Goal: Task Accomplishment & Management: Complete application form

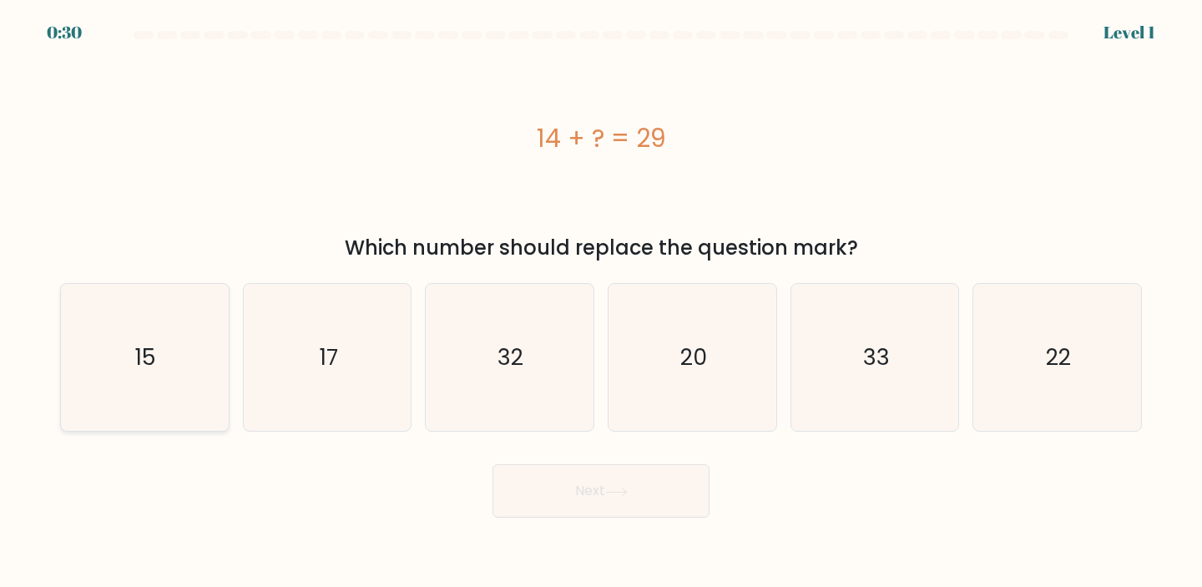
click at [220, 361] on div "15" at bounding box center [144, 357] width 169 height 149
click at [601, 302] on input "a. 15" at bounding box center [601, 298] width 1 height 8
radio input "true"
click at [552, 487] on button "Next" at bounding box center [601, 490] width 217 height 53
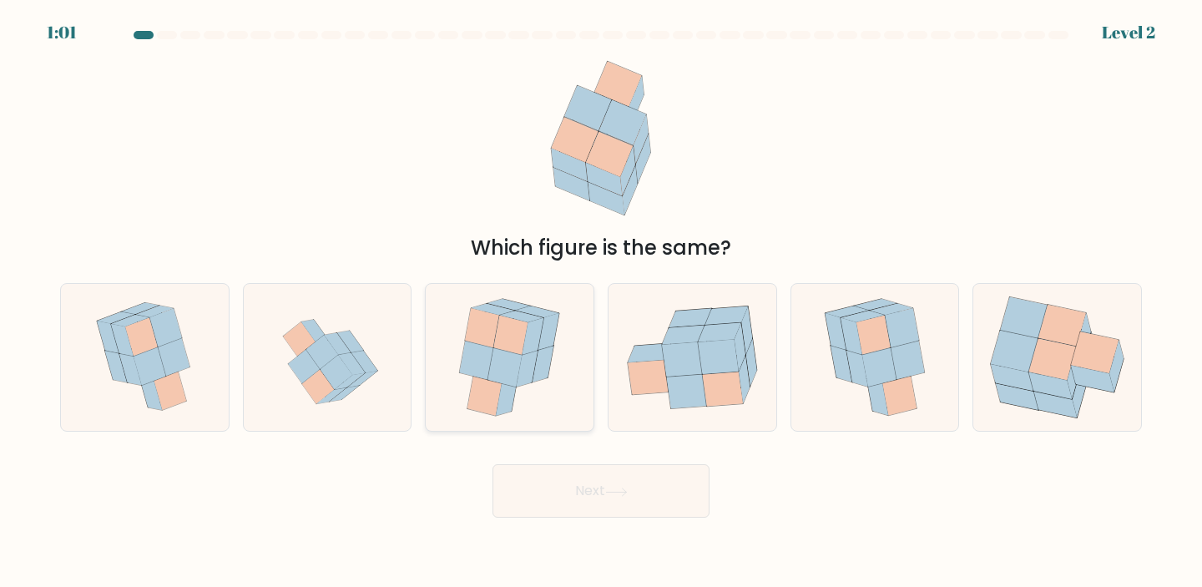
click at [493, 372] on icon at bounding box center [505, 366] width 34 height 39
click at [601, 302] on input "c." at bounding box center [601, 298] width 1 height 8
radio input "true"
click at [590, 492] on button "Next" at bounding box center [601, 490] width 217 height 53
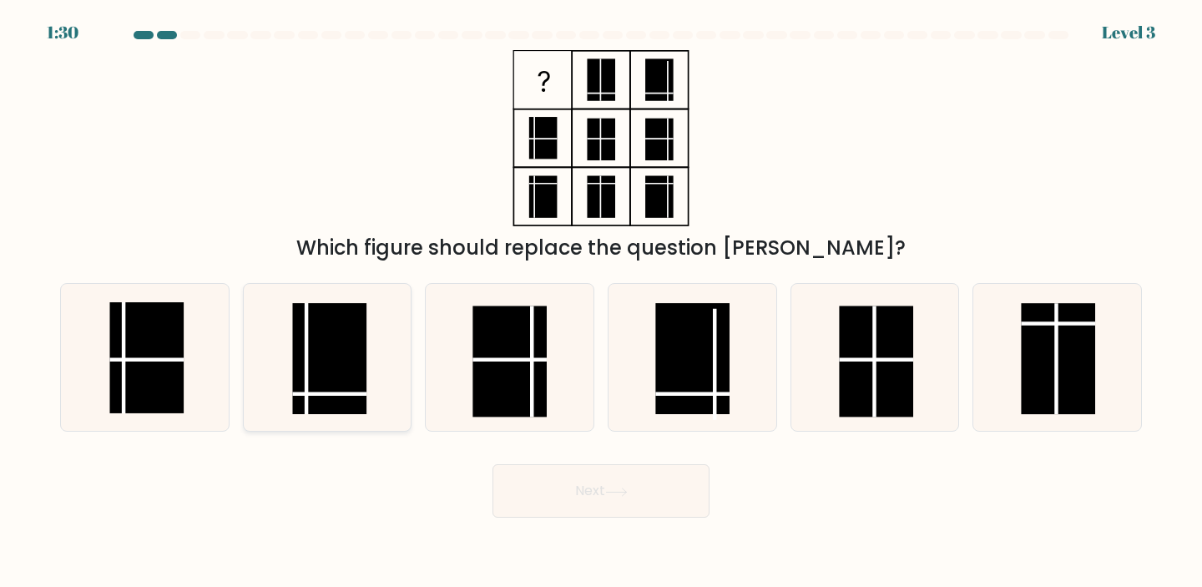
click at [320, 349] on rect at bounding box center [329, 358] width 74 height 111
click at [601, 302] on input "b." at bounding box center [601, 298] width 1 height 8
radio input "true"
click at [603, 490] on button "Next" at bounding box center [601, 490] width 217 height 53
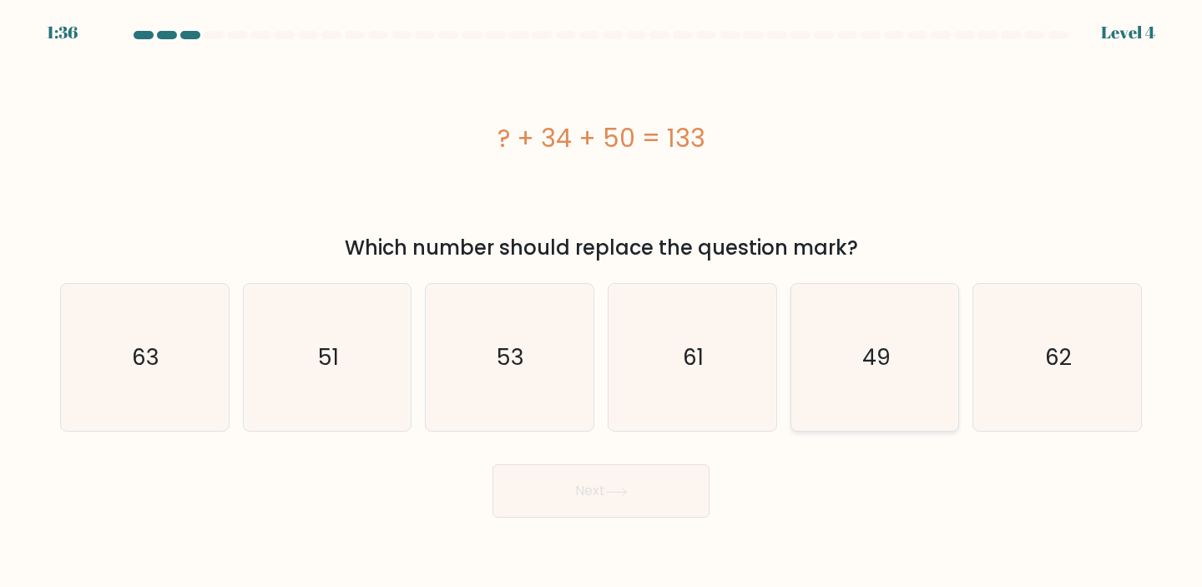
click at [898, 355] on icon "49" at bounding box center [875, 358] width 148 height 148
click at [602, 302] on input "e. 49" at bounding box center [601, 298] width 1 height 8
radio input "true"
click at [637, 487] on button "Next" at bounding box center [601, 490] width 217 height 53
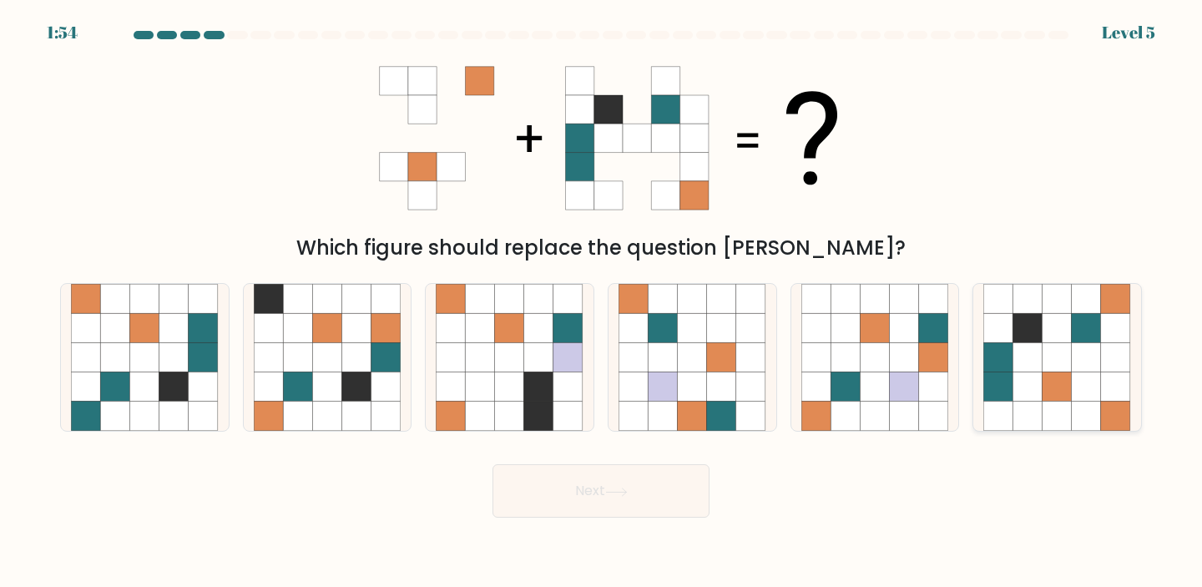
click at [1067, 431] on icon at bounding box center [1057, 358] width 148 height 148
click at [602, 302] on input "f." at bounding box center [601, 298] width 1 height 8
radio input "true"
click at [553, 498] on button "Next" at bounding box center [601, 490] width 217 height 53
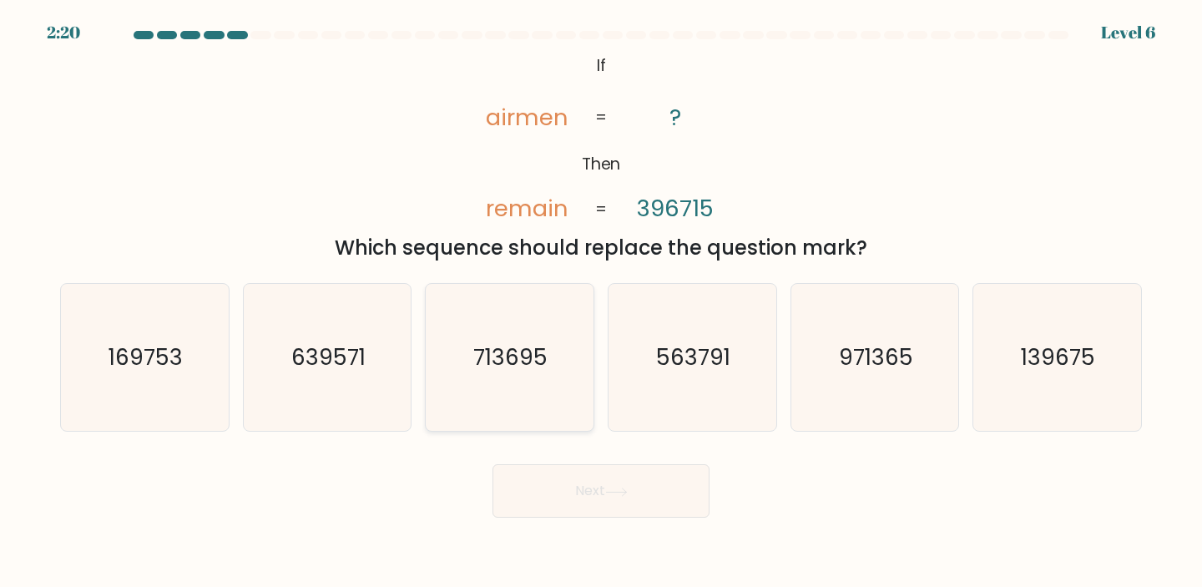
click at [528, 410] on icon "713695" at bounding box center [510, 358] width 148 height 148
click at [601, 302] on input "c. 713695" at bounding box center [601, 298] width 1 height 8
radio input "true"
click at [585, 498] on button "Next" at bounding box center [601, 490] width 217 height 53
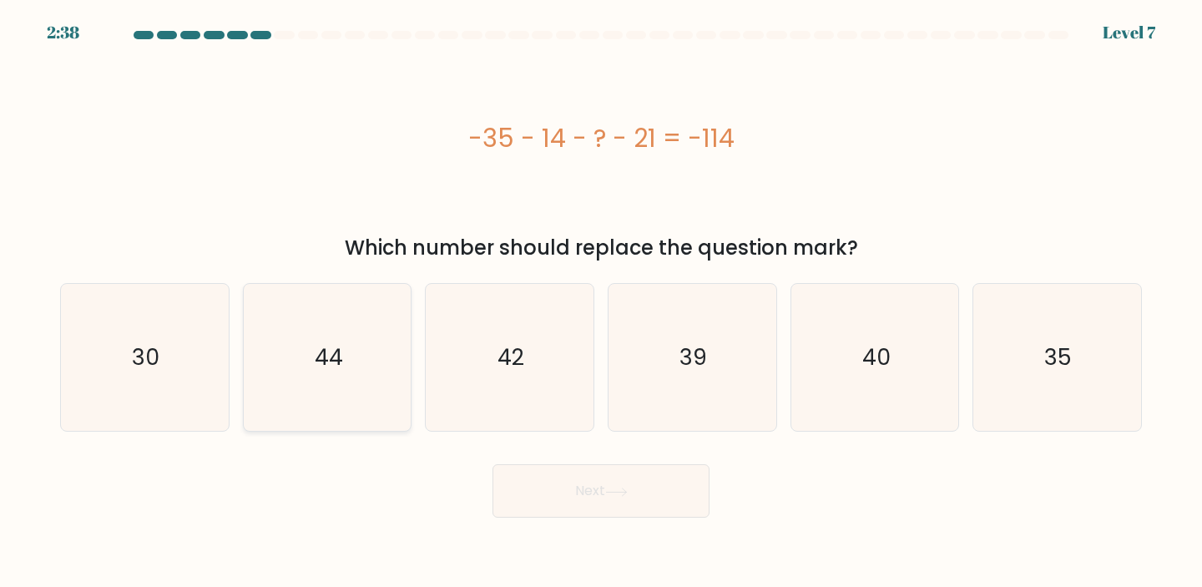
click at [328, 346] on text "44" at bounding box center [329, 356] width 28 height 31
click at [601, 302] on input "b. 44" at bounding box center [601, 298] width 1 height 8
radio input "true"
click at [634, 502] on button "Next" at bounding box center [601, 490] width 217 height 53
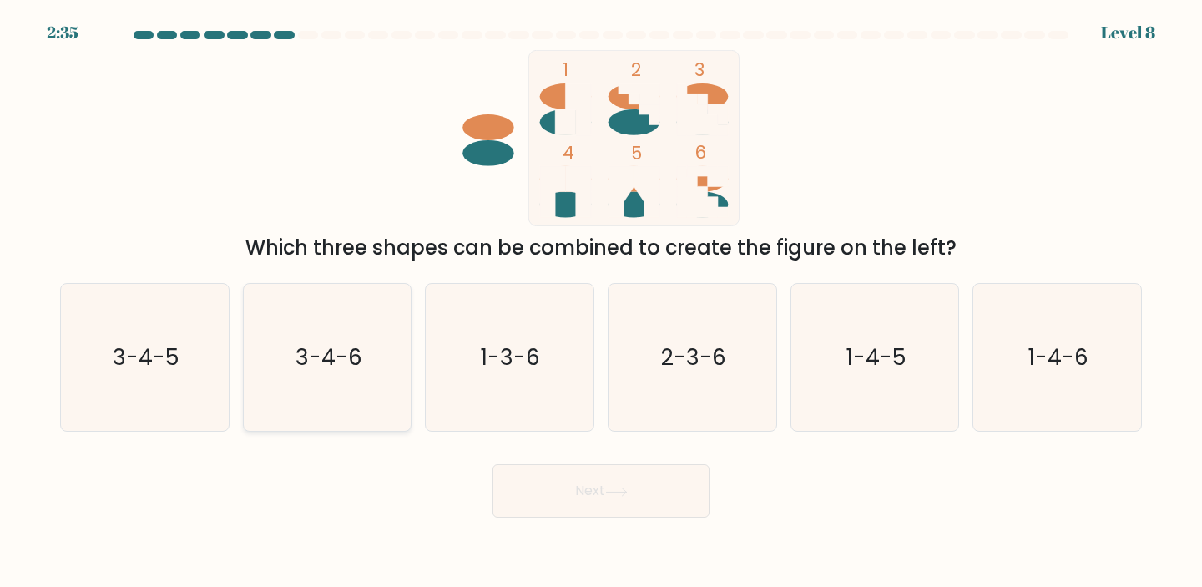
click at [319, 376] on icon "3-4-6" at bounding box center [328, 358] width 148 height 148
click at [601, 302] on input "b. 3-4-6" at bounding box center [601, 298] width 1 height 8
radio input "true"
click at [682, 393] on icon "2-3-6" at bounding box center [693, 358] width 148 height 148
click at [602, 302] on input "d. 2-3-6" at bounding box center [601, 298] width 1 height 8
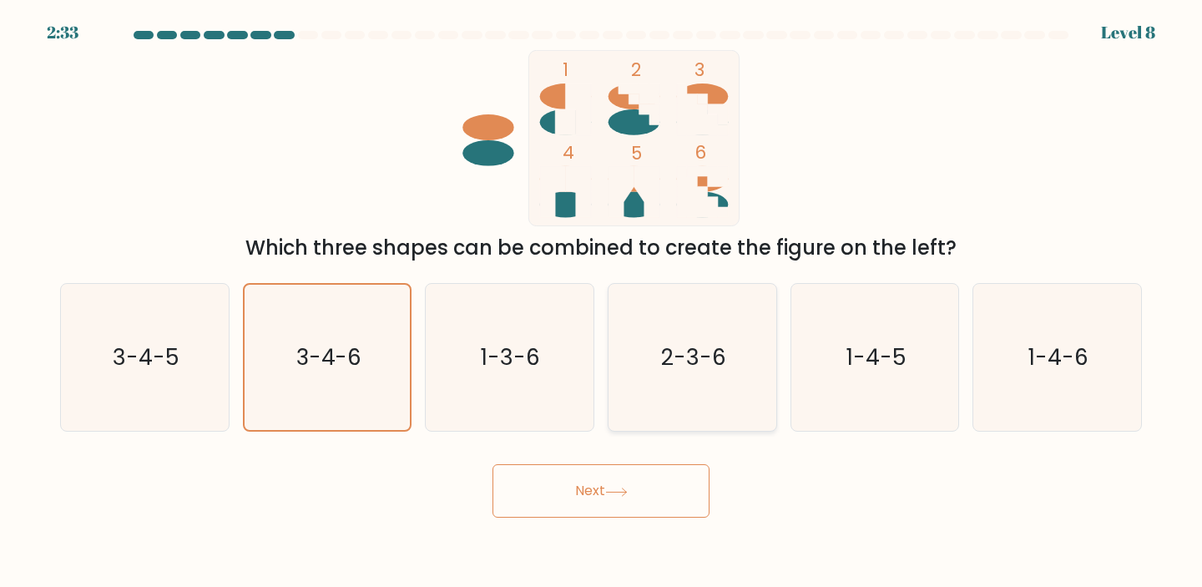
radio input "true"
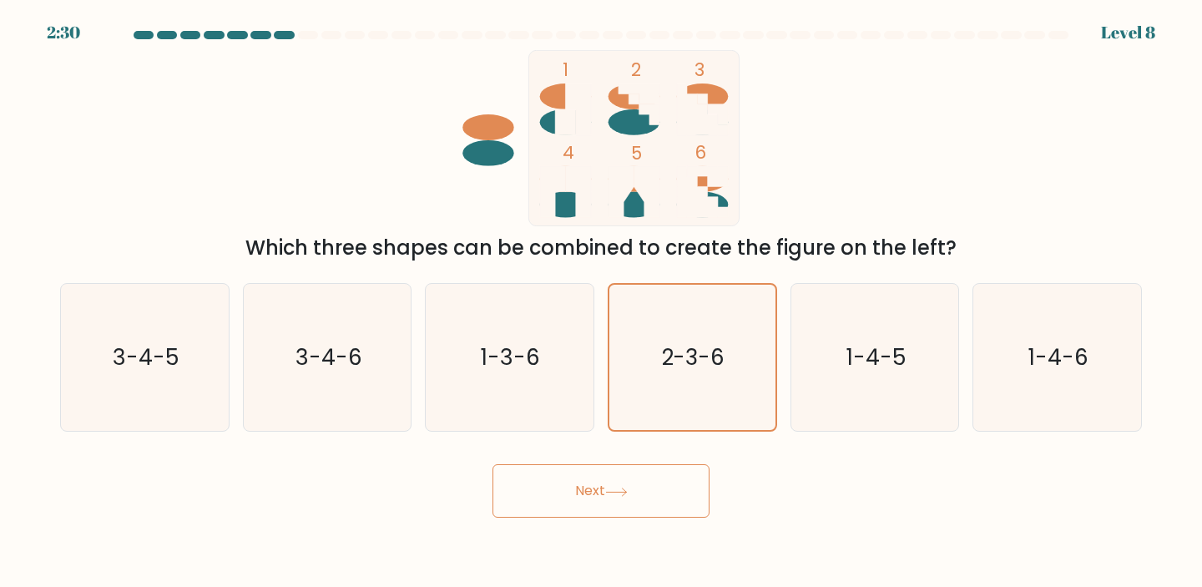
click at [601, 502] on button "Next" at bounding box center [601, 490] width 217 height 53
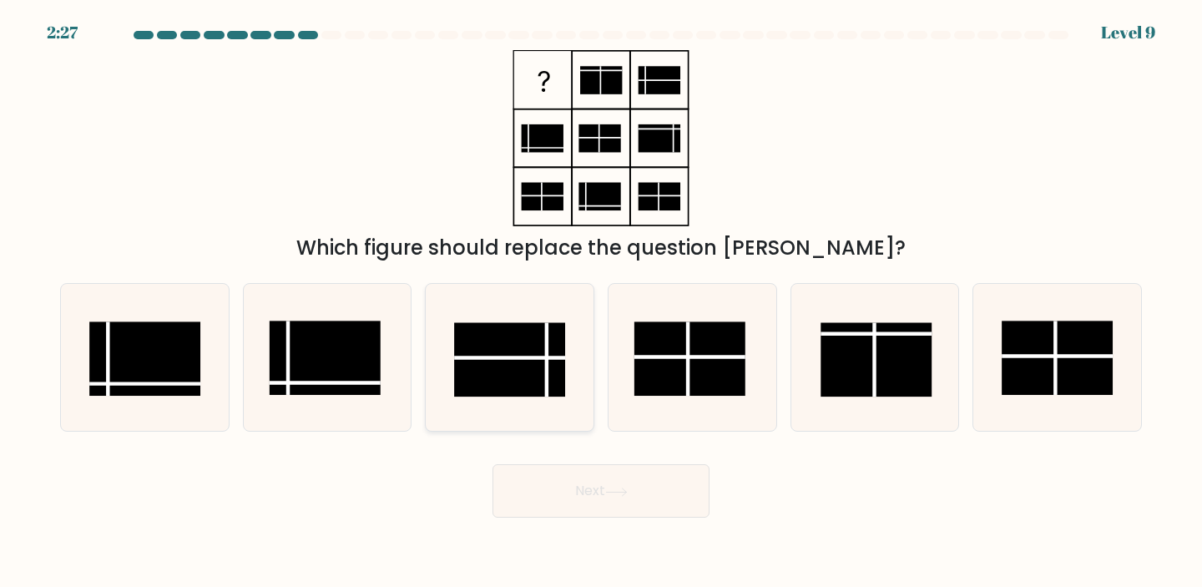
click at [527, 356] on rect at bounding box center [510, 360] width 111 height 74
click at [601, 302] on input "c." at bounding box center [601, 298] width 1 height 8
radio input "true"
click at [654, 477] on button "Next" at bounding box center [601, 490] width 217 height 53
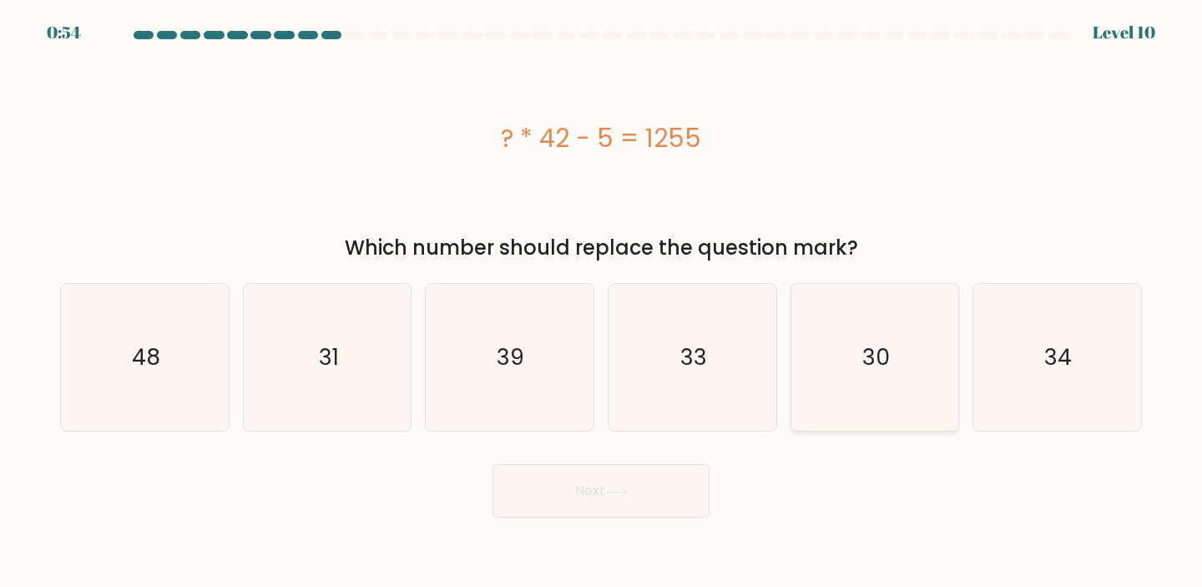
click at [898, 420] on icon "30" at bounding box center [875, 358] width 148 height 148
click at [602, 302] on input "e. 30" at bounding box center [601, 298] width 1 height 8
radio input "true"
click at [629, 469] on button "Next" at bounding box center [601, 490] width 217 height 53
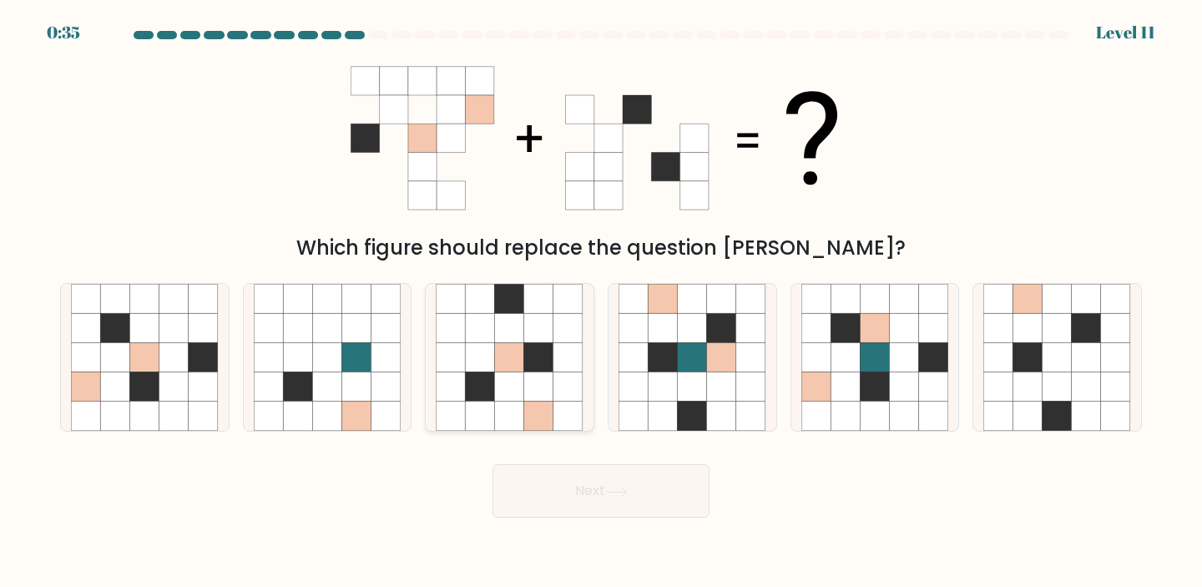
click at [528, 350] on icon at bounding box center [538, 357] width 29 height 29
click at [601, 302] on input "c." at bounding box center [601, 298] width 1 height 8
radio input "true"
click at [606, 489] on button "Next" at bounding box center [601, 490] width 217 height 53
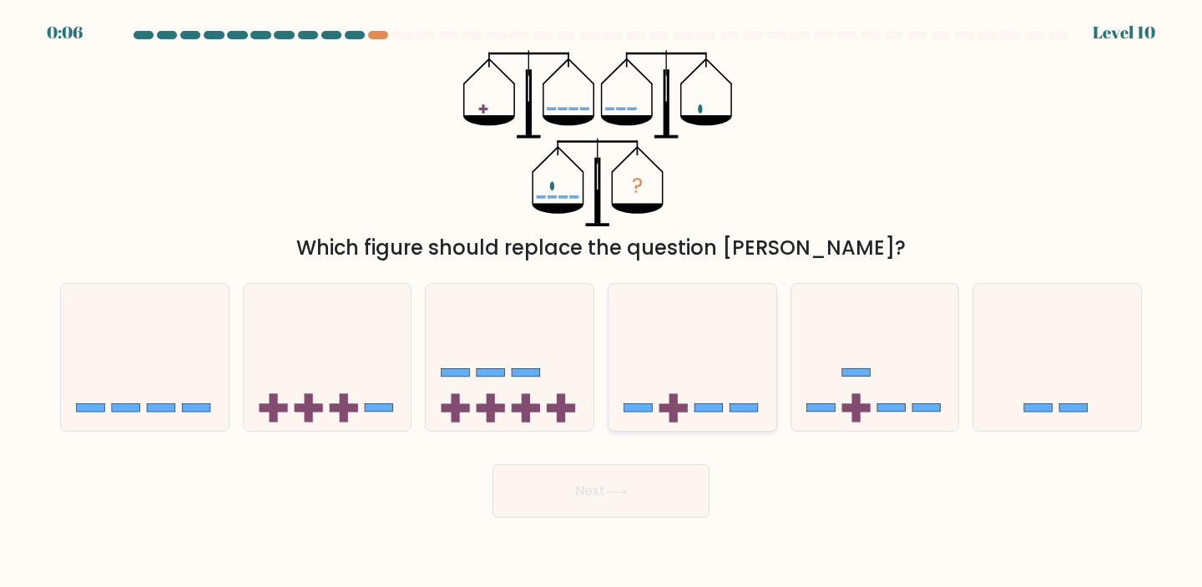
click at [731, 407] on rect at bounding box center [744, 408] width 28 height 8
click at [602, 302] on input "d." at bounding box center [601, 298] width 1 height 8
radio input "true"
click at [662, 487] on button "Next" at bounding box center [601, 490] width 217 height 53
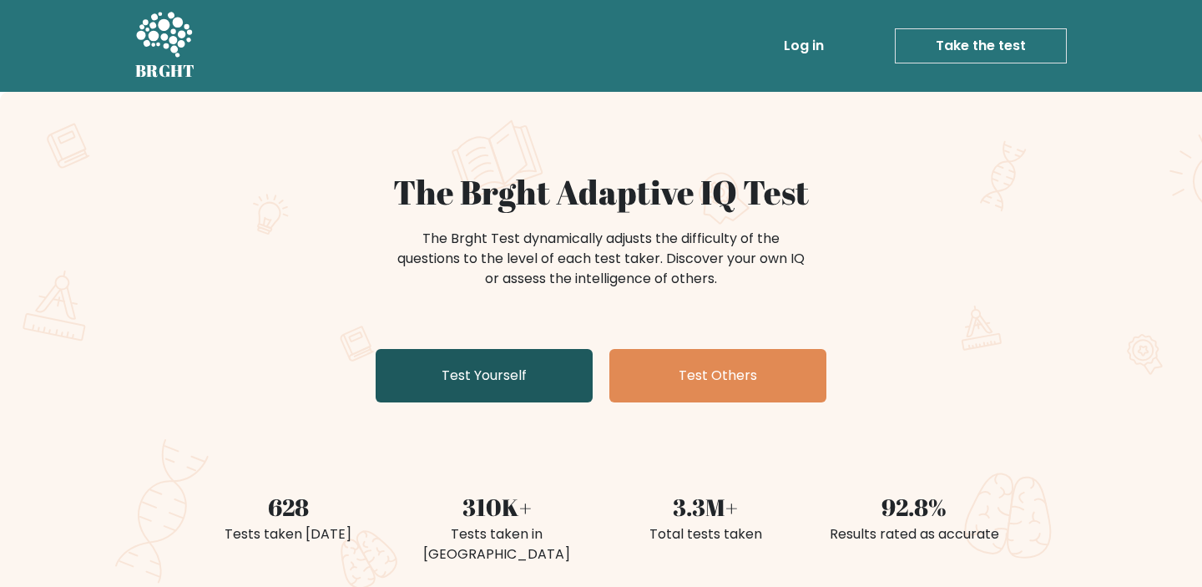
click at [523, 367] on link "Test Yourself" at bounding box center [484, 375] width 217 height 53
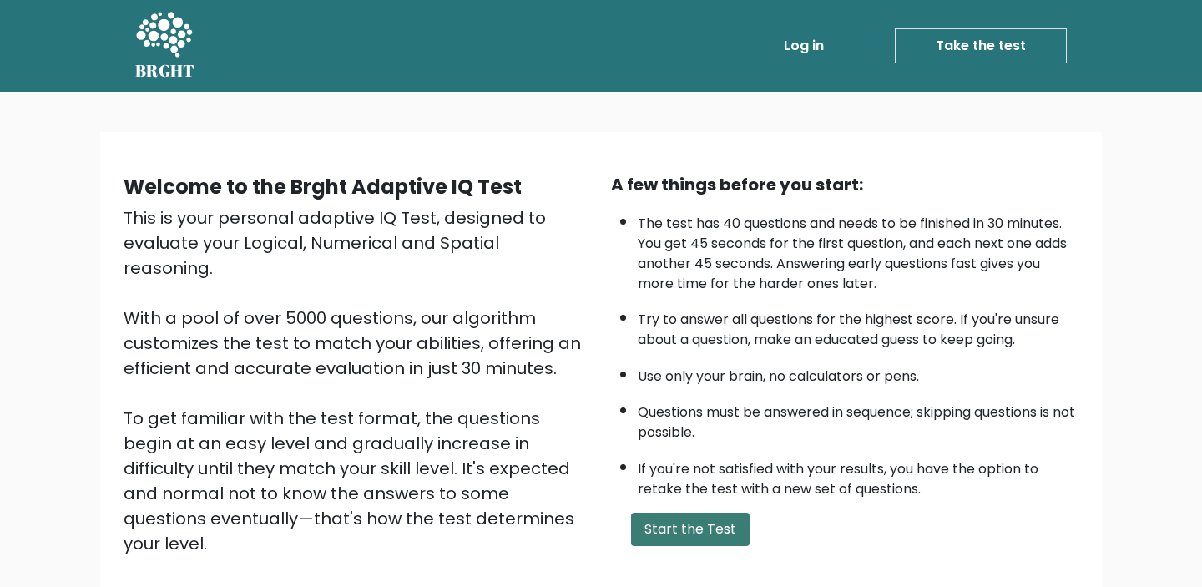
click at [702, 533] on button "Start the Test" at bounding box center [690, 529] width 119 height 33
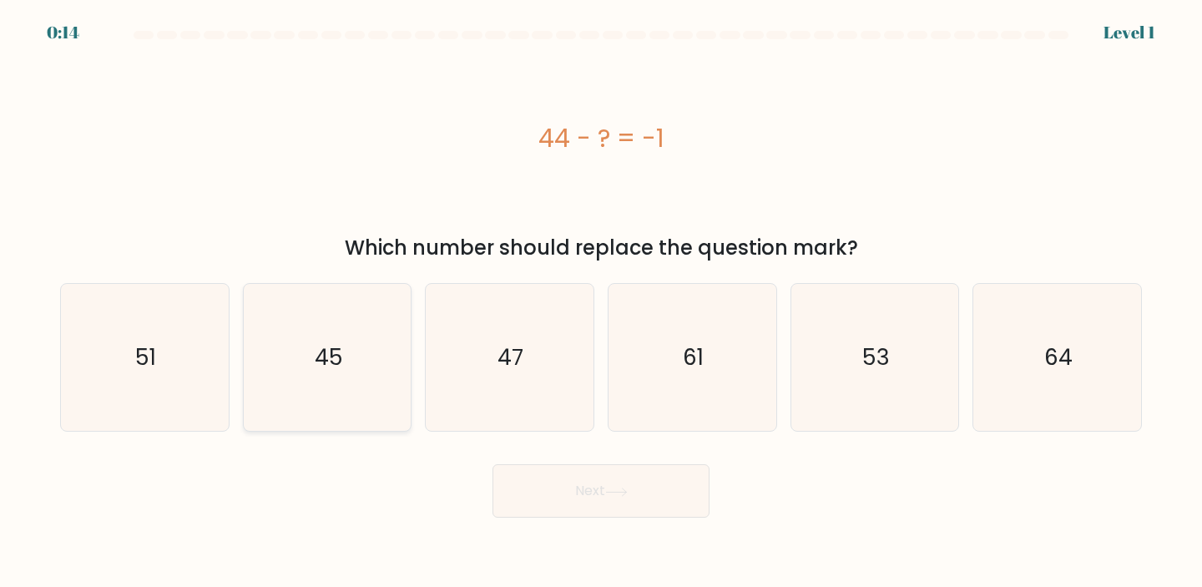
click at [374, 361] on icon "45" at bounding box center [328, 358] width 148 height 148
click at [601, 302] on input "b. 45" at bounding box center [601, 298] width 1 height 8
radio input "true"
click at [607, 499] on button "Next" at bounding box center [601, 490] width 217 height 53
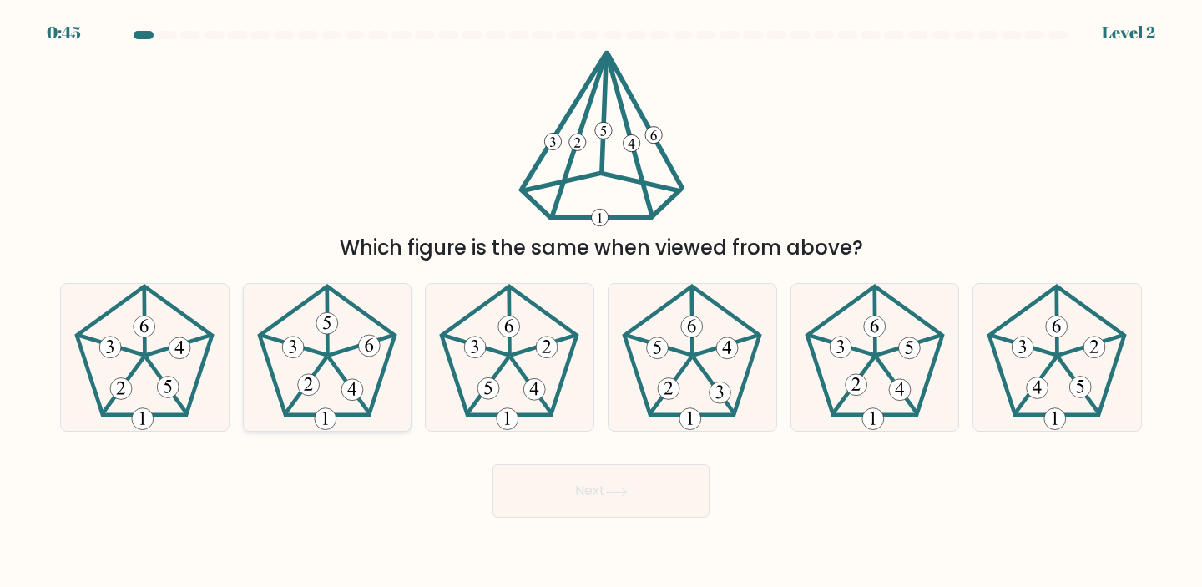
click at [361, 346] on 755 at bounding box center [369, 346] width 22 height 22
click at [601, 302] on input "b." at bounding box center [601, 298] width 1 height 8
radio input "true"
click at [624, 503] on button "Next" at bounding box center [601, 490] width 217 height 53
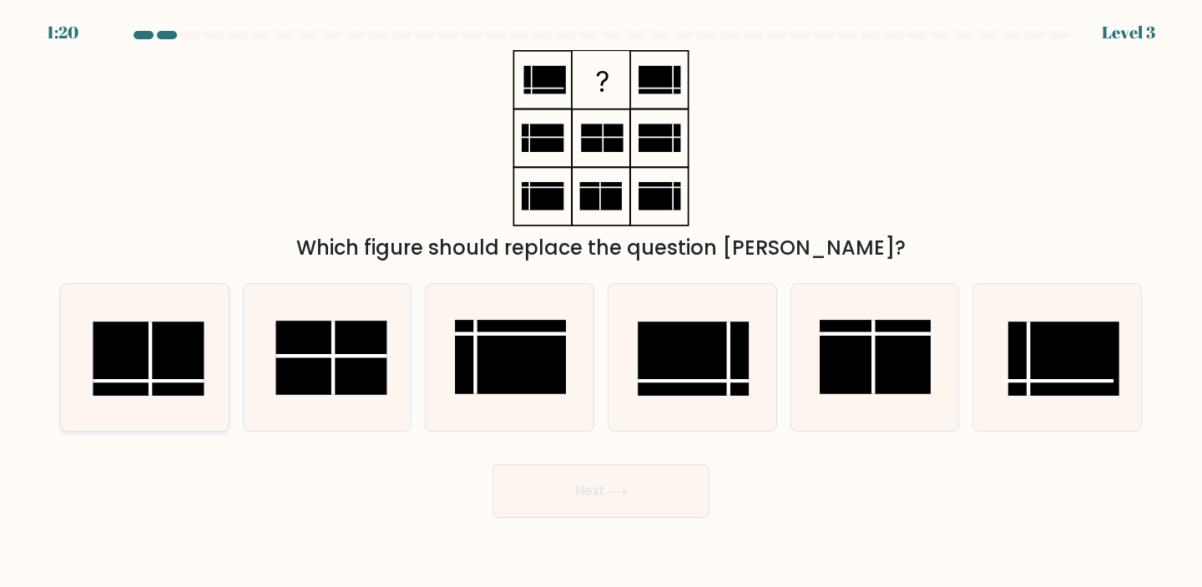
click at [173, 381] on line at bounding box center [148, 381] width 111 height 0
click at [601, 302] on input "a." at bounding box center [601, 298] width 1 height 8
radio input "true"
click at [639, 508] on button "Next" at bounding box center [601, 490] width 217 height 53
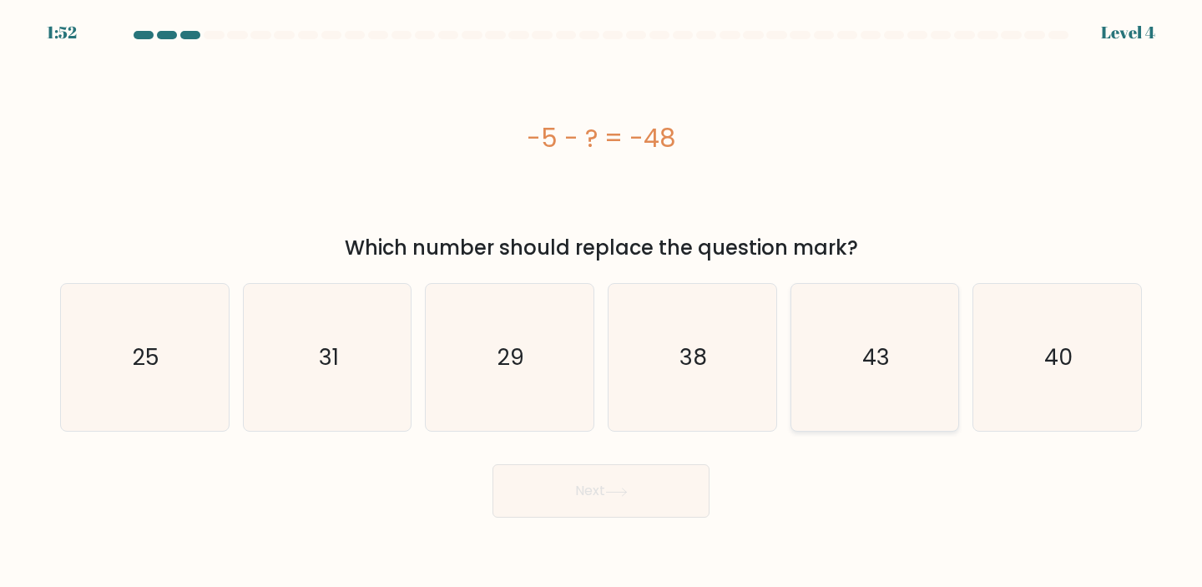
click at [866, 385] on icon "43" at bounding box center [875, 358] width 148 height 148
click at [602, 302] on input "e. 43" at bounding box center [601, 298] width 1 height 8
radio input "true"
click at [578, 471] on button "Next" at bounding box center [601, 490] width 217 height 53
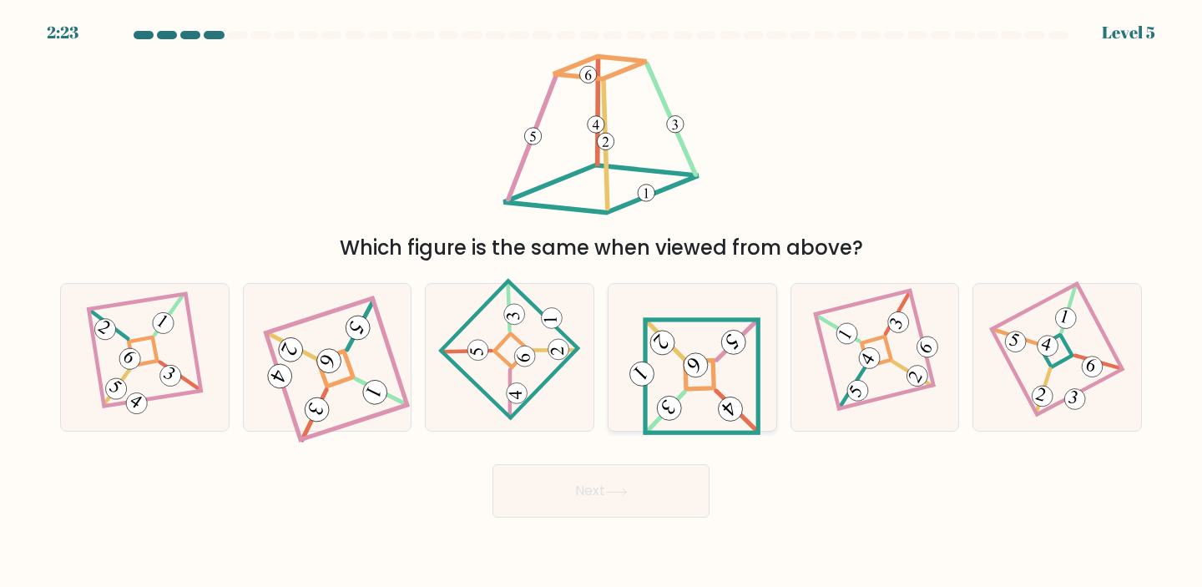
click at [692, 334] on icon at bounding box center [692, 358] width 137 height 118
click at [602, 302] on input "d." at bounding box center [601, 298] width 1 height 8
radio input "true"
click at [614, 495] on icon at bounding box center [616, 492] width 23 height 9
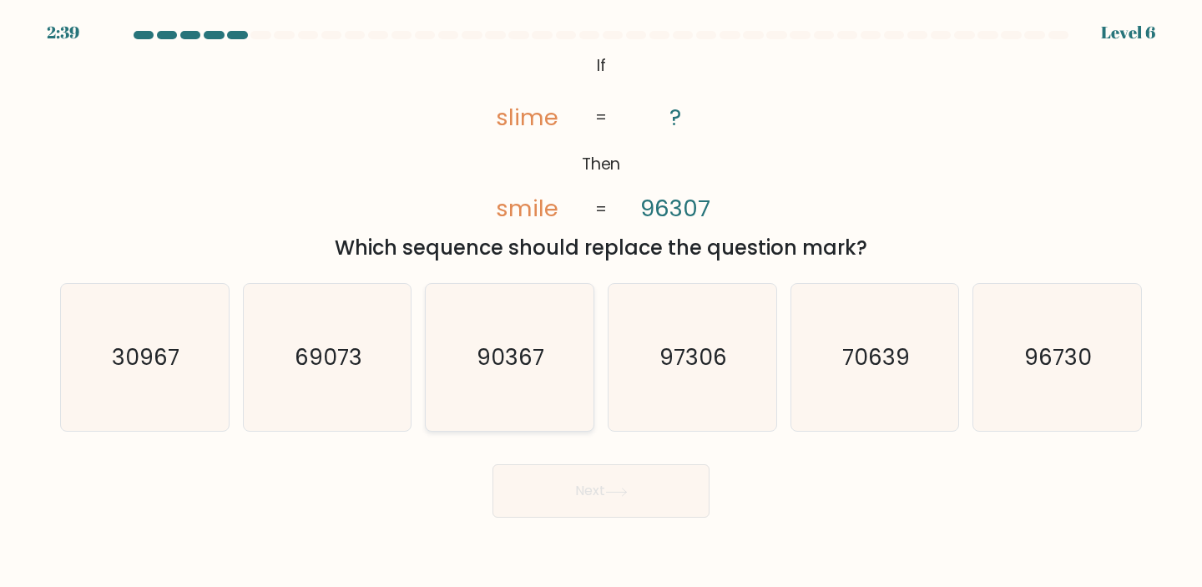
click at [486, 380] on icon "90367" at bounding box center [510, 358] width 148 height 148
click at [601, 302] on input "c. 90367" at bounding box center [601, 298] width 1 height 8
radio input "true"
click at [654, 498] on button "Next" at bounding box center [601, 490] width 217 height 53
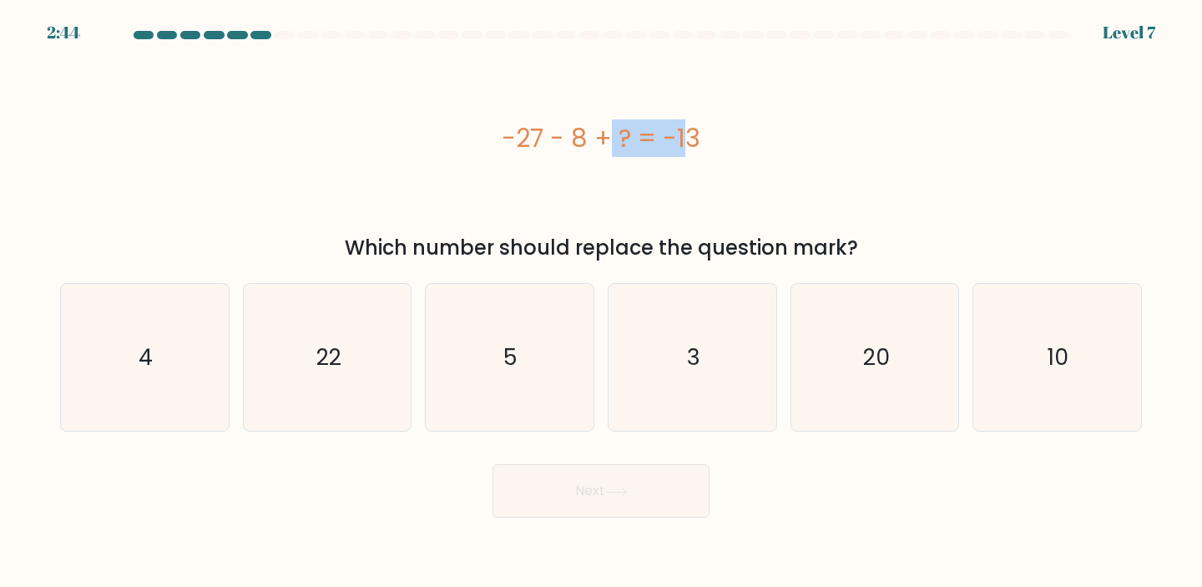
drag, startPoint x: 589, startPoint y: 134, endPoint x: 493, endPoint y: 131, distance: 95.2
click at [491, 131] on div "-27 - 8 + ? = -13" at bounding box center [601, 138] width 1082 height 38
copy div "-27 - 8"
click at [351, 345] on icon "22" at bounding box center [328, 358] width 148 height 148
click at [601, 302] on input "b. 22" at bounding box center [601, 298] width 1 height 8
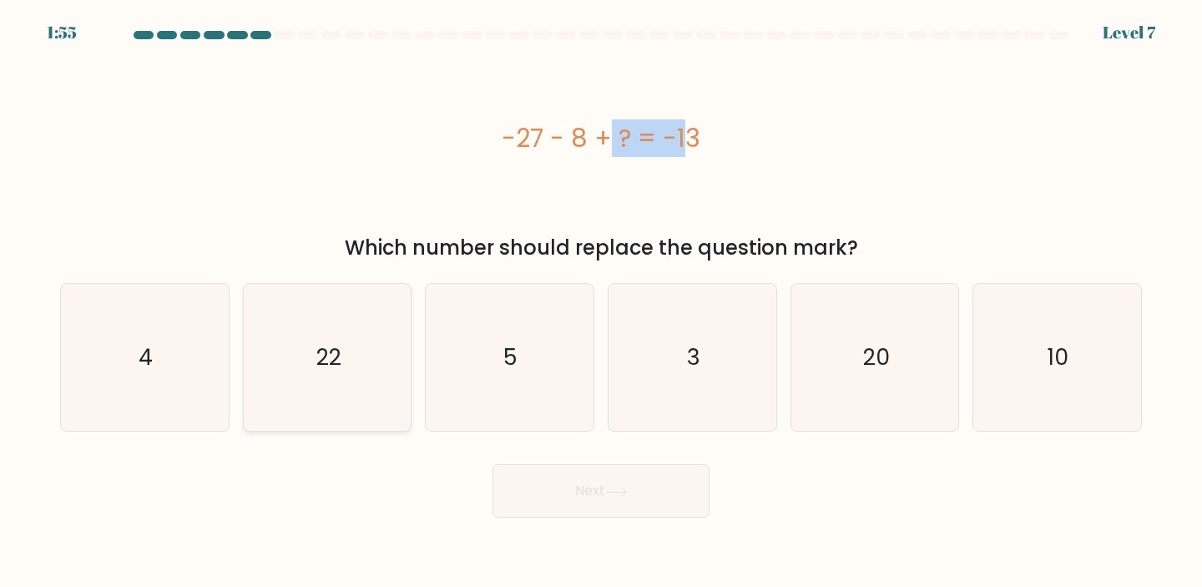
radio input "true"
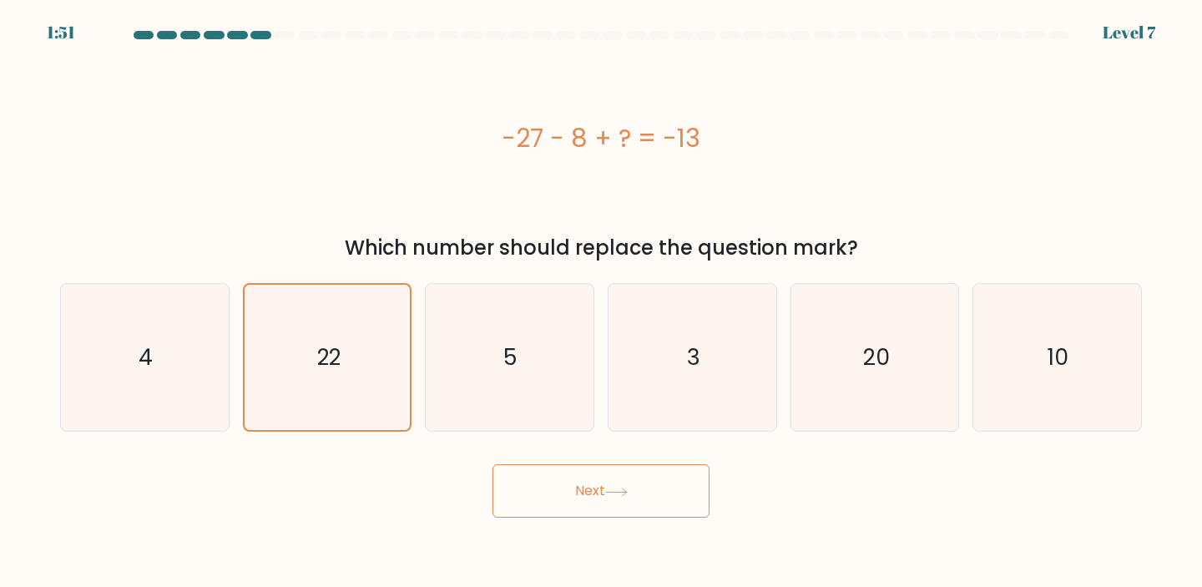
click at [649, 478] on button "Next" at bounding box center [601, 490] width 217 height 53
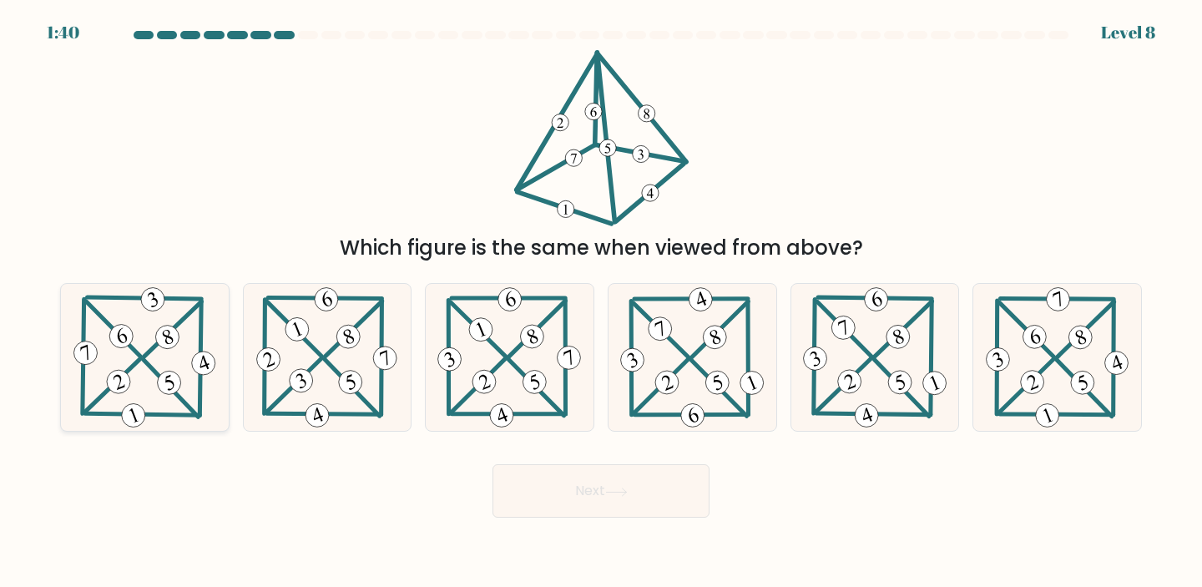
click at [148, 342] on icon at bounding box center [144, 358] width 149 height 148
click at [601, 302] on input "a." at bounding box center [601, 298] width 1 height 8
radio input "true"
click at [666, 511] on button "Next" at bounding box center [601, 490] width 217 height 53
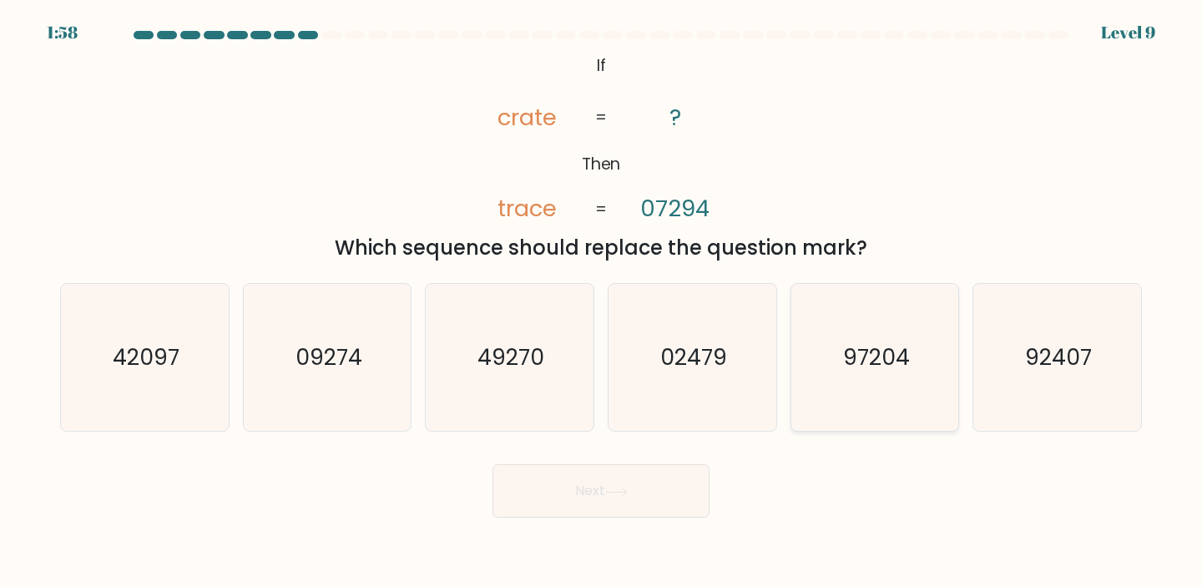
click at [921, 381] on icon "97204" at bounding box center [875, 358] width 148 height 148
click at [602, 302] on input "e. 97204" at bounding box center [601, 298] width 1 height 8
radio input "true"
click at [619, 488] on icon at bounding box center [616, 492] width 23 height 9
